Goal: Check status: Check status

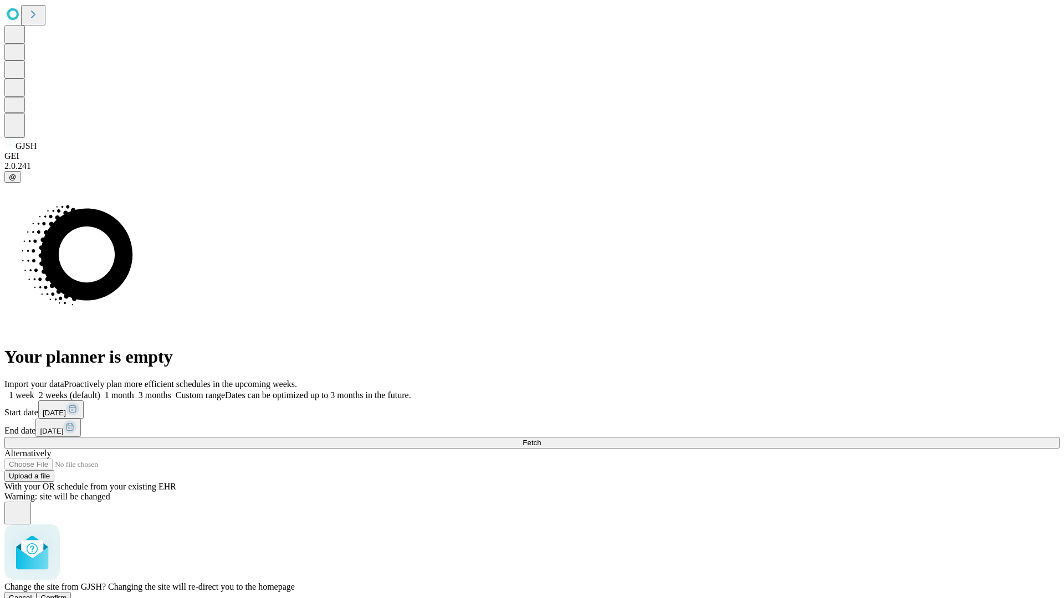
click at [67, 594] on span "Confirm" at bounding box center [54, 598] width 26 height 8
click at [34, 391] on label "1 week" at bounding box center [19, 395] width 30 height 9
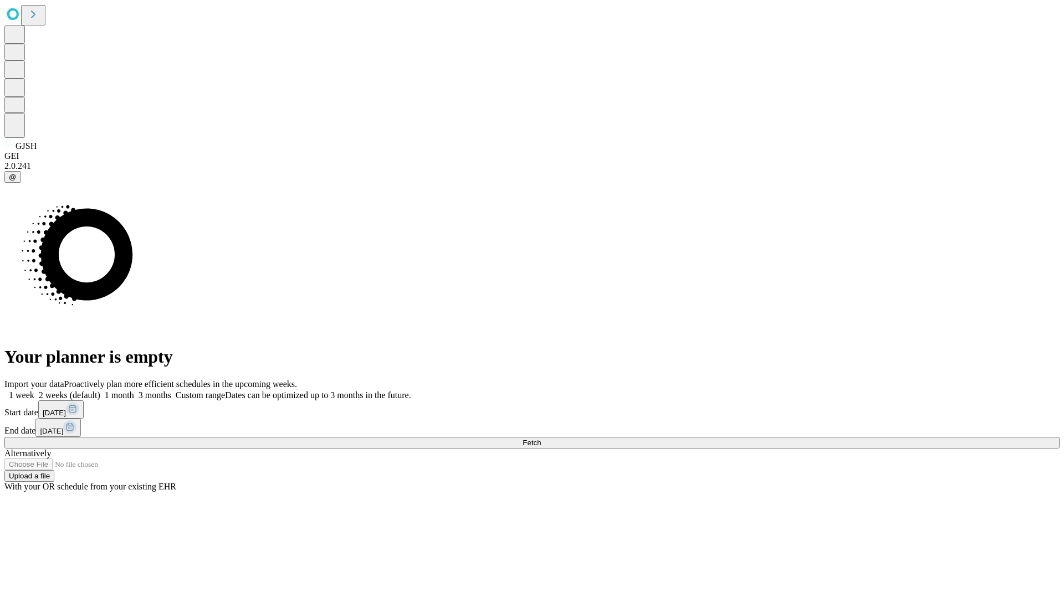
click at [541, 439] on span "Fetch" at bounding box center [531, 443] width 18 height 8
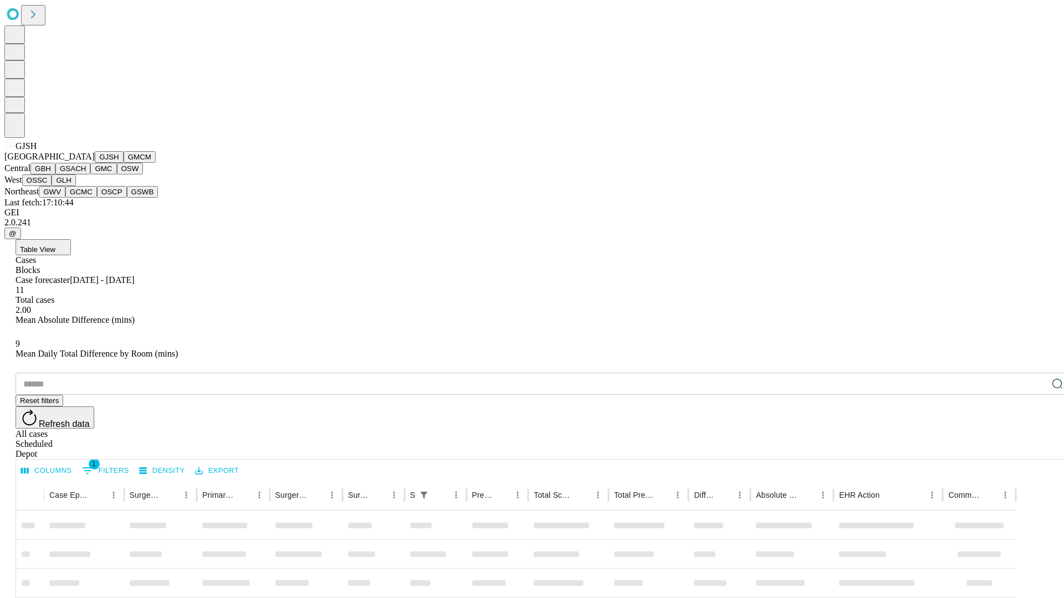
click at [124, 163] on button "GMCM" at bounding box center [140, 157] width 32 height 12
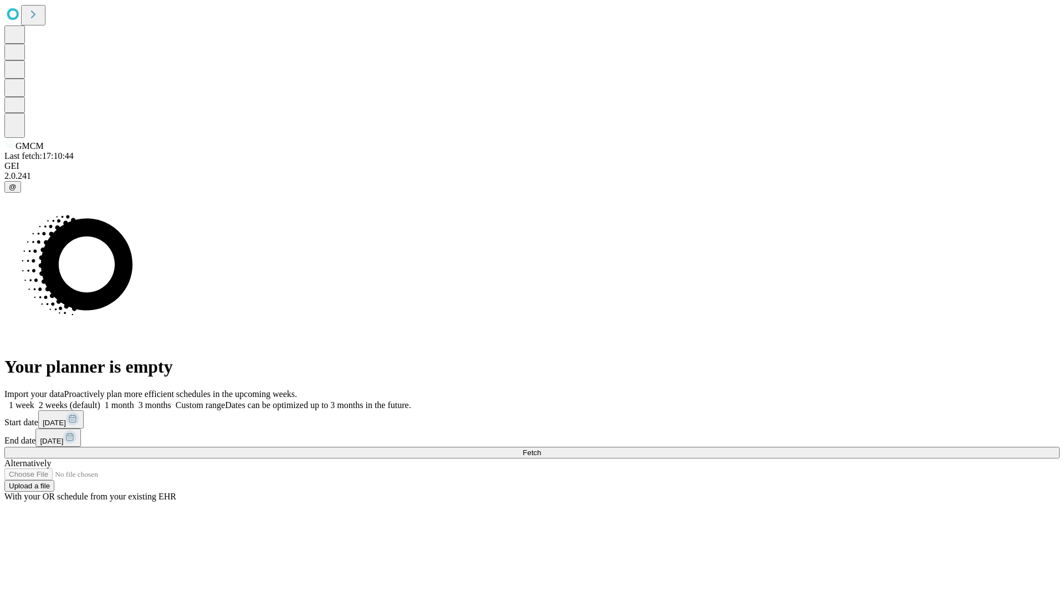
click at [34, 401] on label "1 week" at bounding box center [19, 405] width 30 height 9
click at [541, 449] on span "Fetch" at bounding box center [531, 453] width 18 height 8
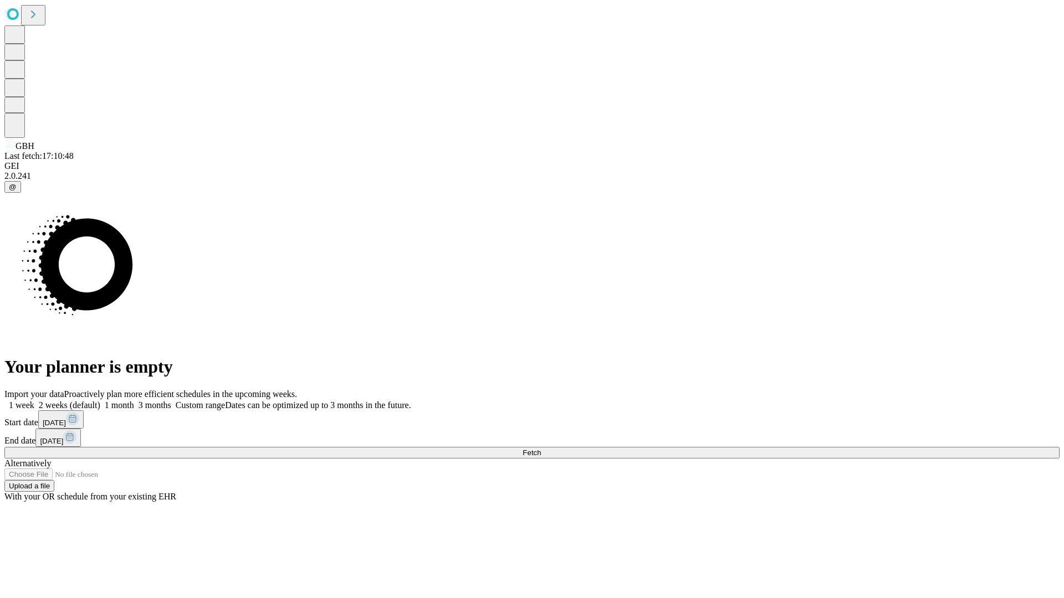
click at [34, 401] on label "1 week" at bounding box center [19, 405] width 30 height 9
click at [541, 449] on span "Fetch" at bounding box center [531, 453] width 18 height 8
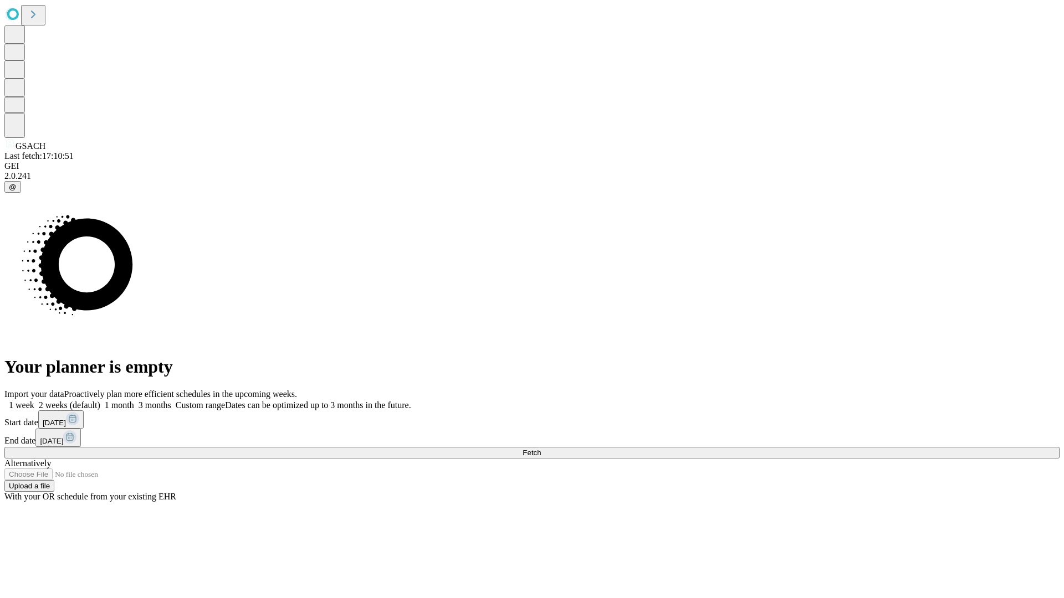
click at [34, 401] on label "1 week" at bounding box center [19, 405] width 30 height 9
click at [541, 449] on span "Fetch" at bounding box center [531, 453] width 18 height 8
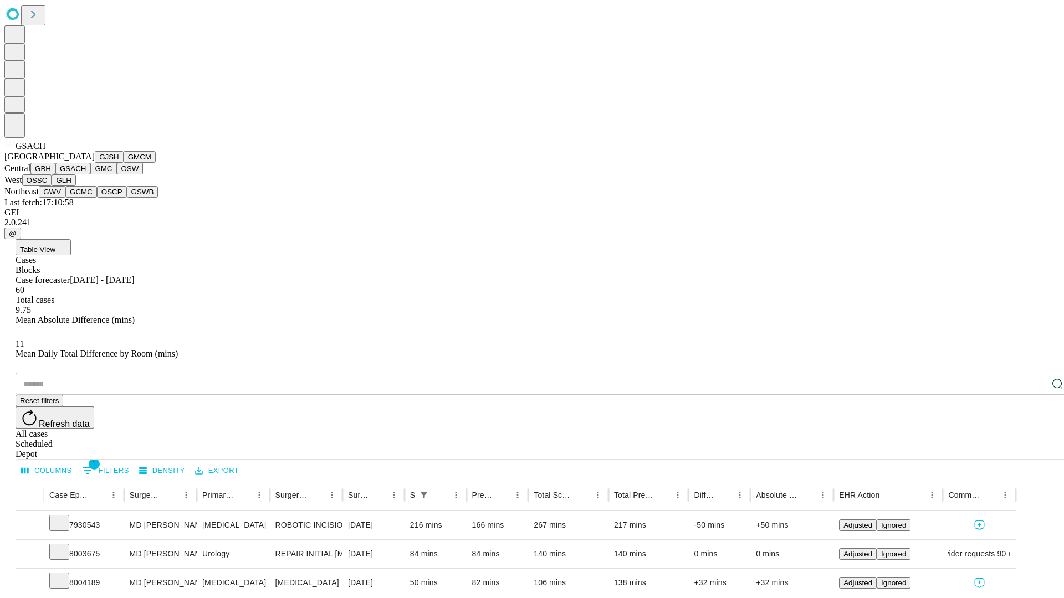
click at [90, 175] on button "GMC" at bounding box center [103, 169] width 26 height 12
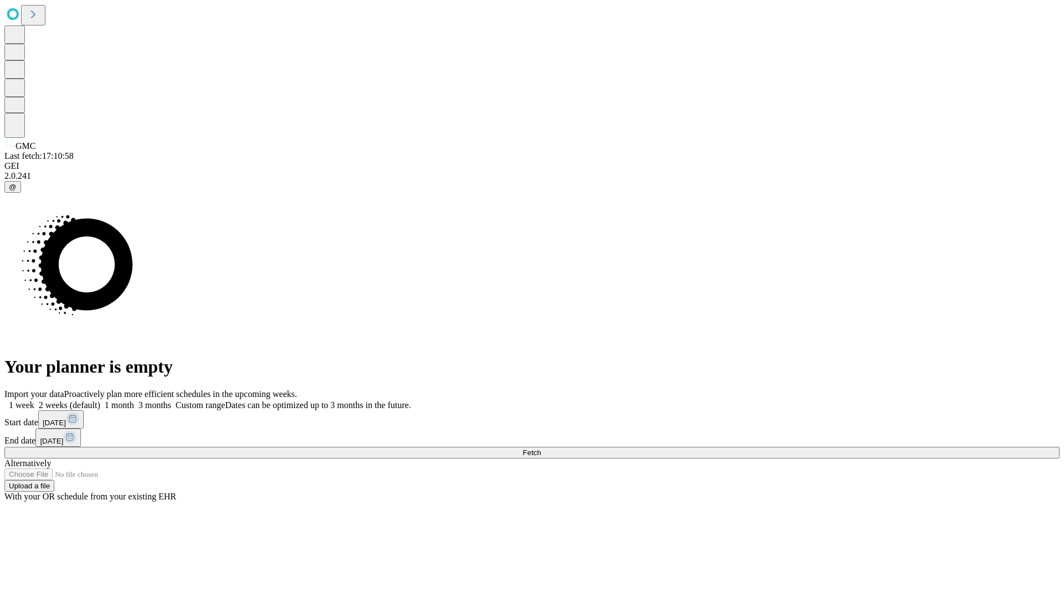
click at [34, 401] on label "1 week" at bounding box center [19, 405] width 30 height 9
click at [541, 449] on span "Fetch" at bounding box center [531, 453] width 18 height 8
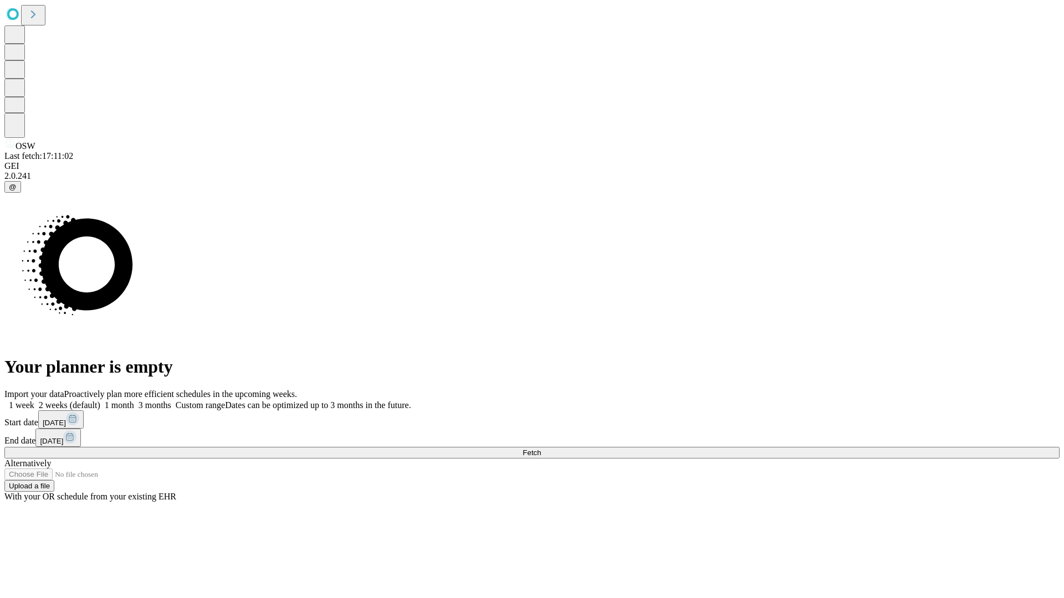
click at [34, 401] on label "1 week" at bounding box center [19, 405] width 30 height 9
click at [541, 449] on span "Fetch" at bounding box center [531, 453] width 18 height 8
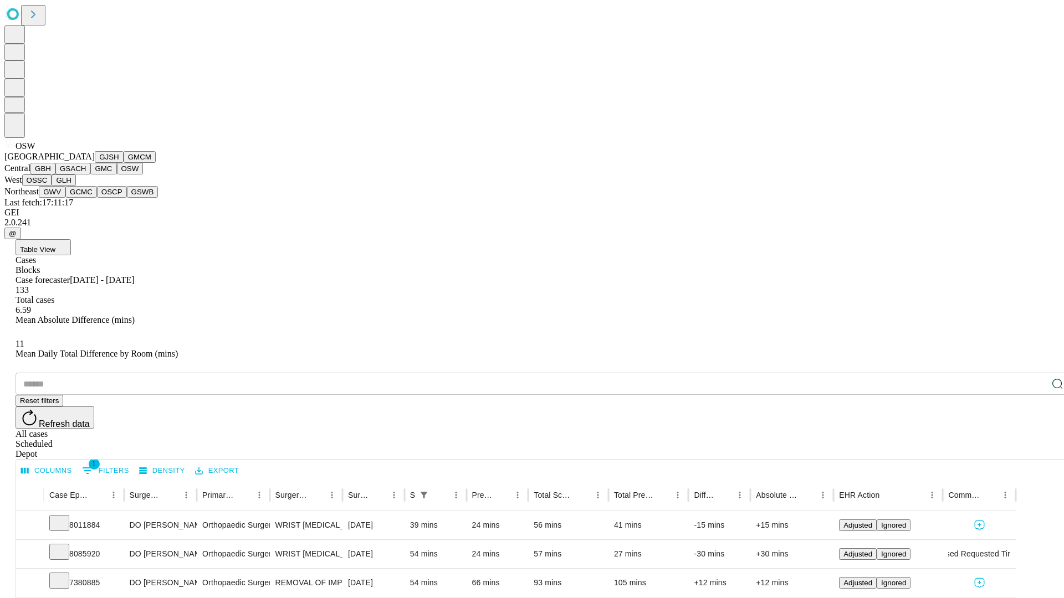
click at [52, 186] on button "OSSC" at bounding box center [37, 181] width 30 height 12
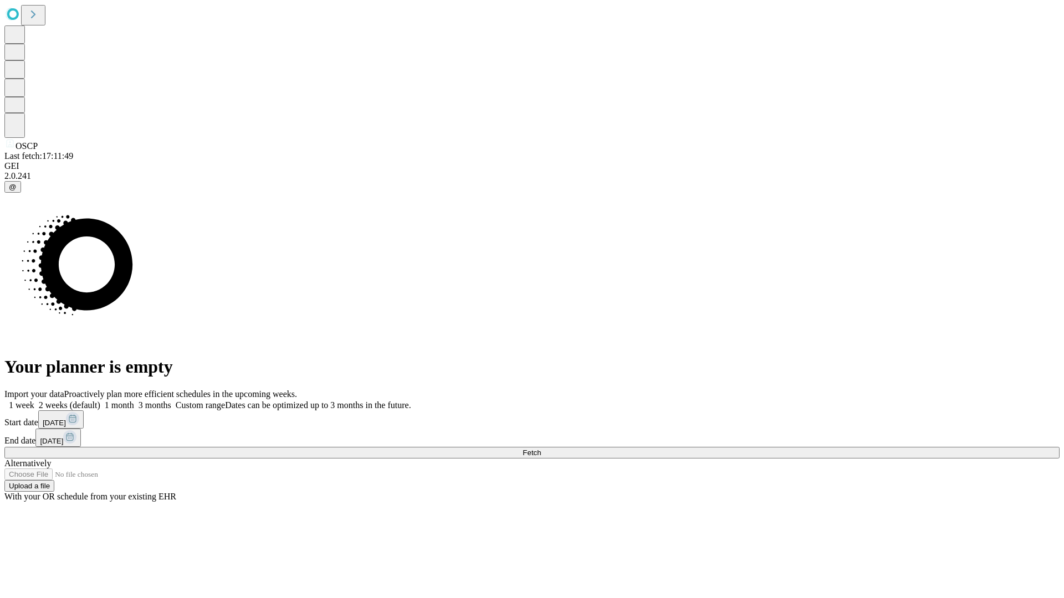
click at [34, 401] on label "1 week" at bounding box center [19, 405] width 30 height 9
click at [541, 449] on span "Fetch" at bounding box center [531, 453] width 18 height 8
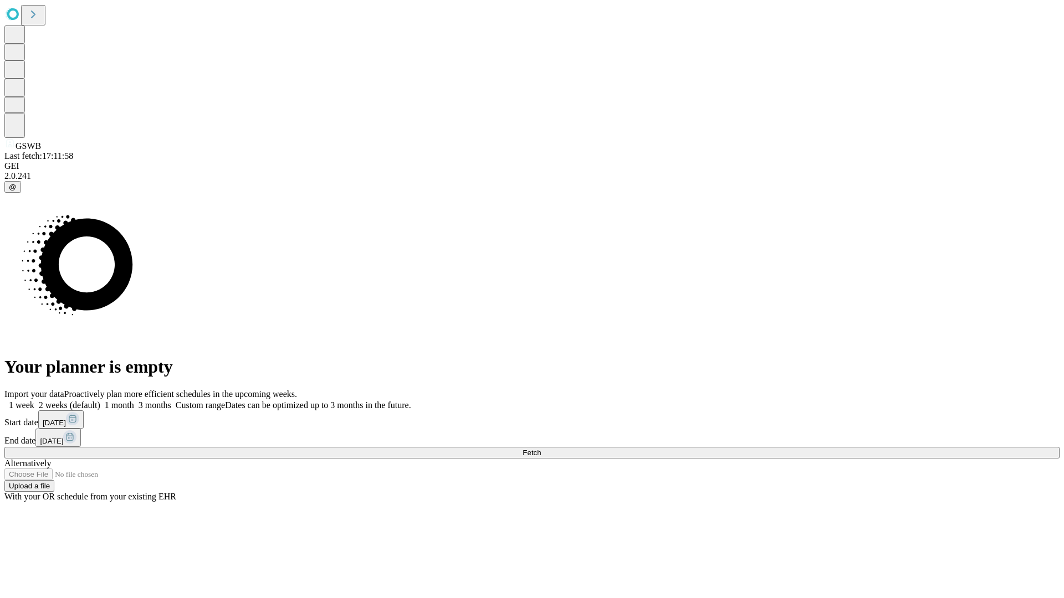
click at [541, 449] on span "Fetch" at bounding box center [531, 453] width 18 height 8
